Goal: Information Seeking & Learning: Learn about a topic

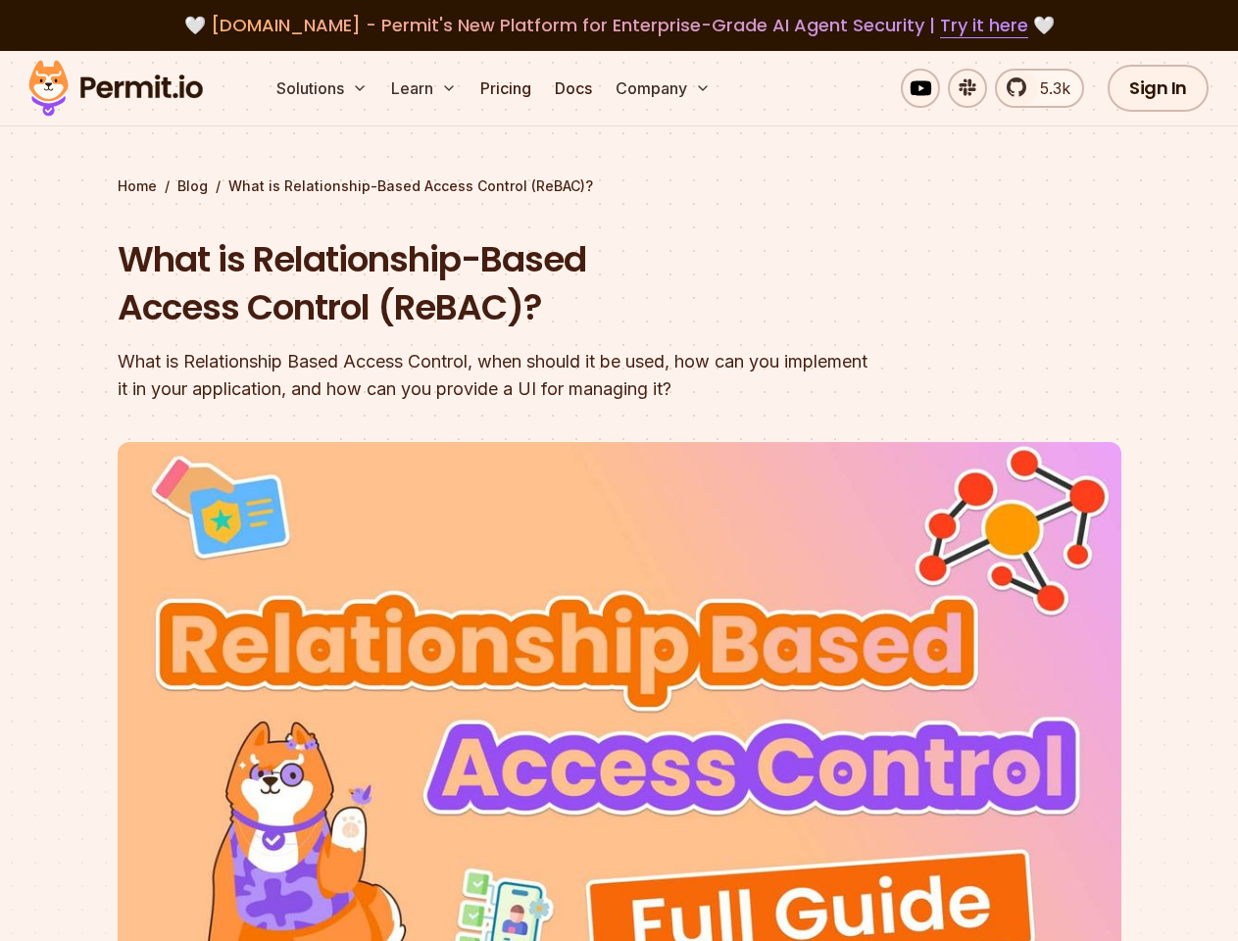
click at [619, 471] on img at bounding box center [620, 724] width 1004 height 565
click at [324, 88] on button "Solutions" at bounding box center [322, 88] width 107 height 39
click at [425, 88] on button "Learn" at bounding box center [423, 88] width 81 height 39
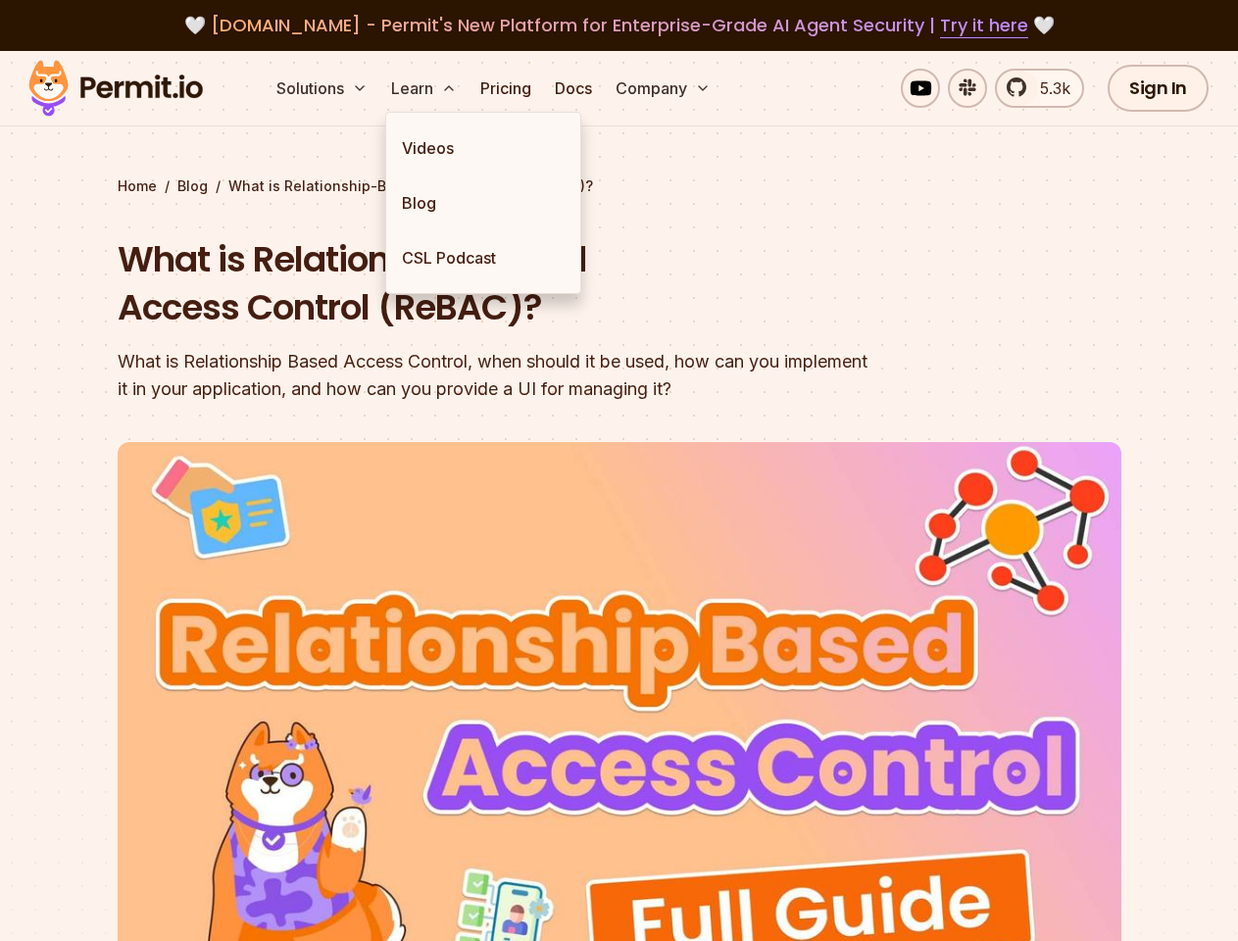
click at [665, 88] on button "Company" at bounding box center [663, 88] width 111 height 39
